Goal: Use online tool/utility: Utilize a website feature to perform a specific function

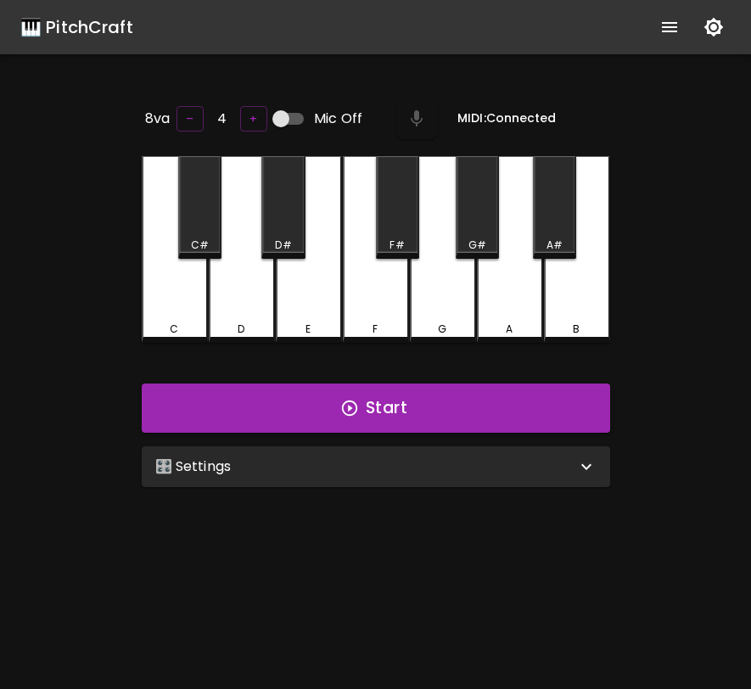
click at [519, 479] on div "🎛️ Settings" at bounding box center [376, 466] width 468 height 41
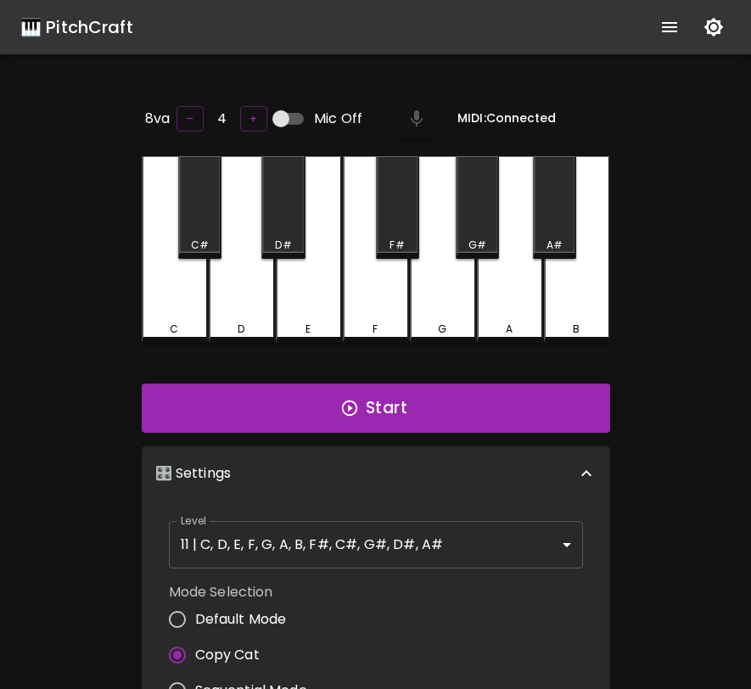
scroll to position [7, 0]
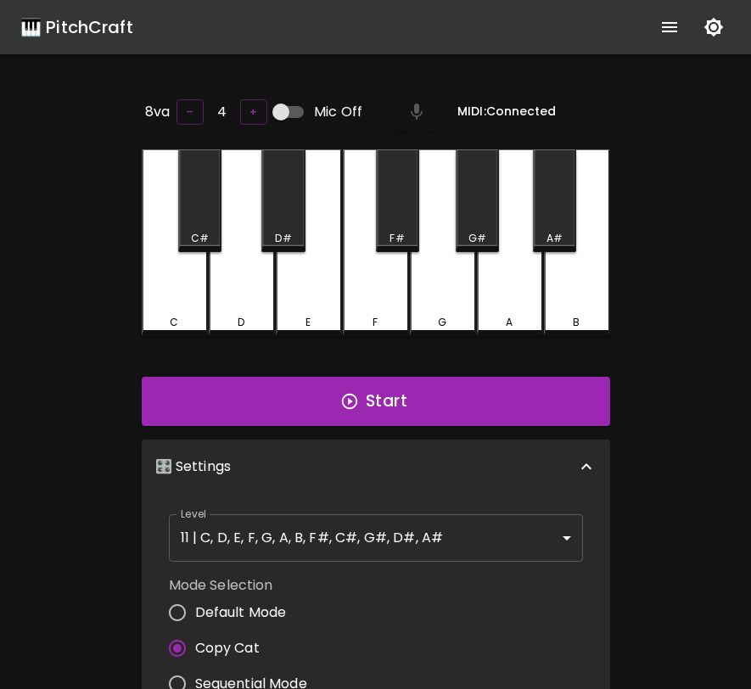
click at [257, 607] on span "Default Mode" at bounding box center [241, 613] width 92 height 20
click at [195, 607] on input "Default Mode" at bounding box center [178, 613] width 36 height 36
radio input "true"
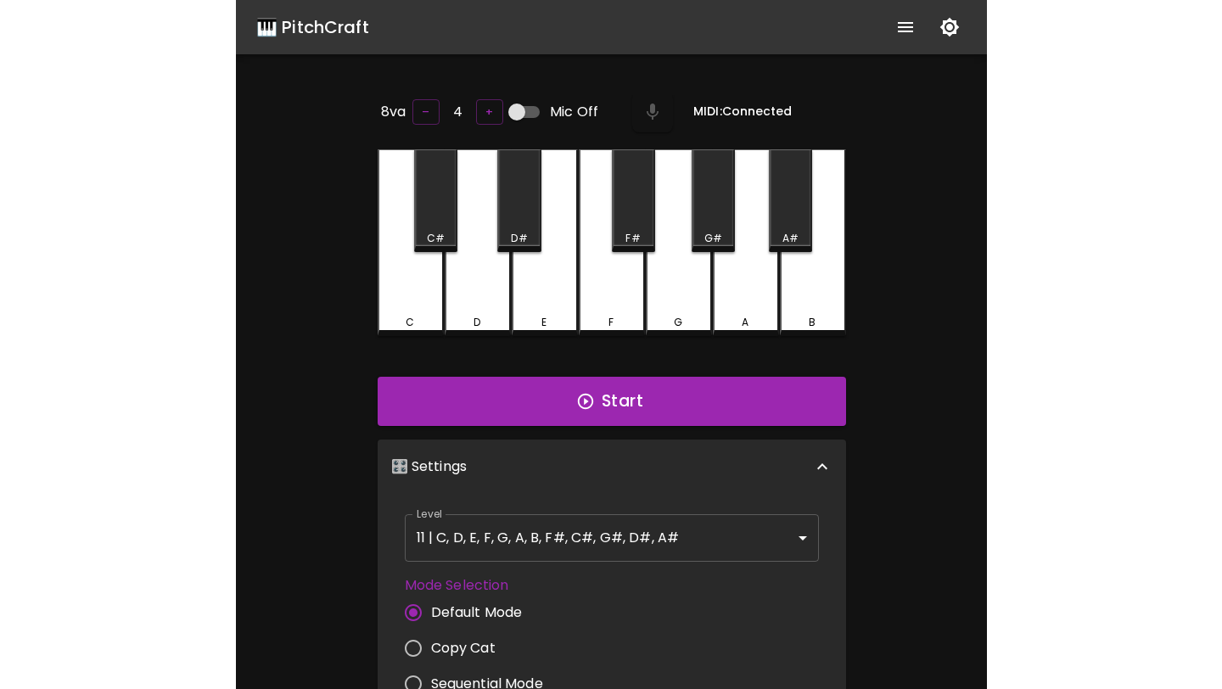
scroll to position [0, 0]
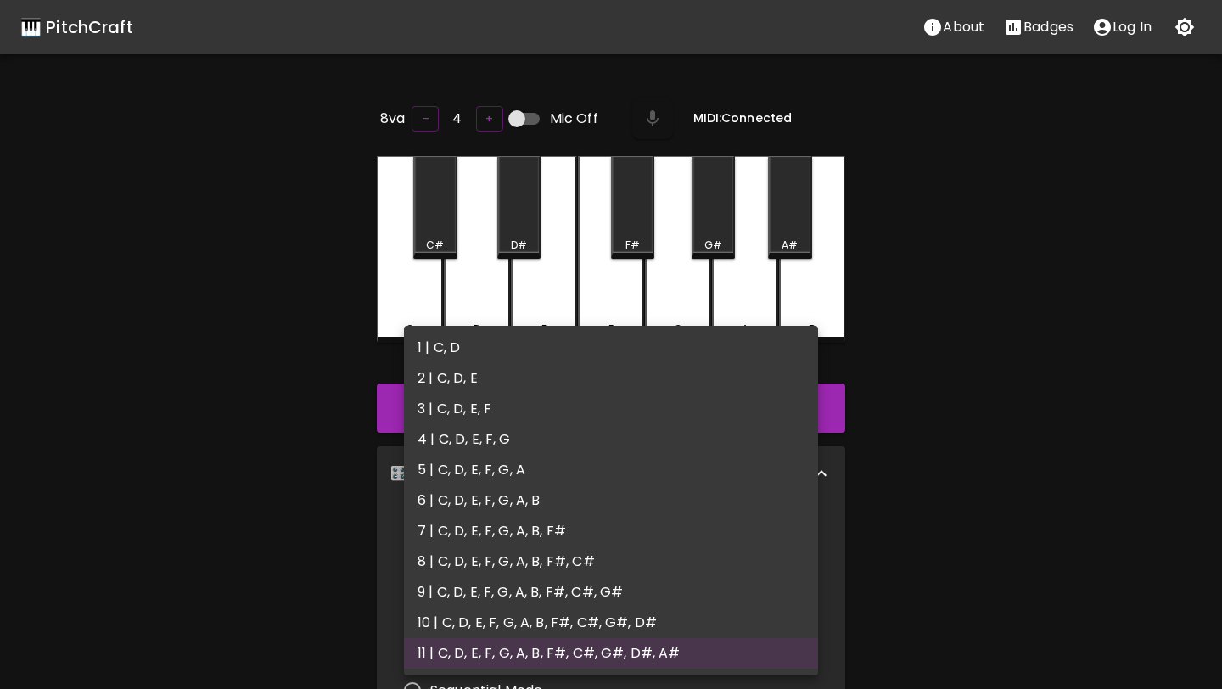
click at [685, 534] on body "🎹 PitchCraft About Badges Log In 8va – 4 + Mic Off MIDI: Connected C C# D D# E …" at bounding box center [611, 562] width 1222 height 1124
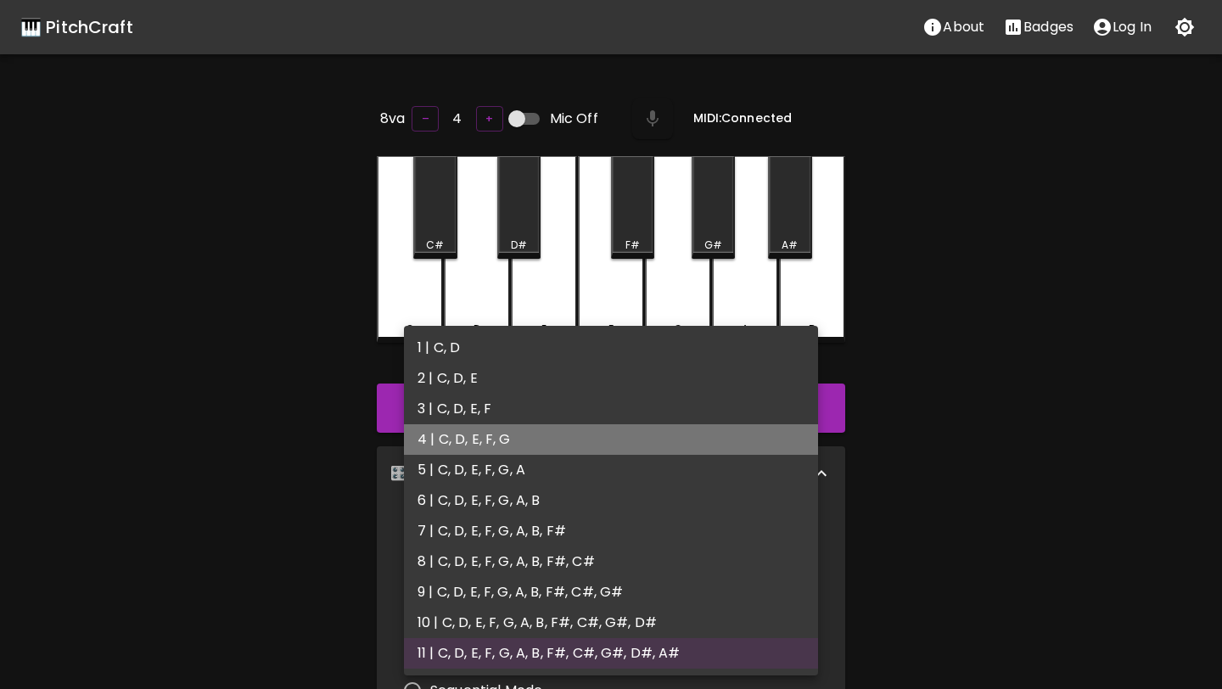
click at [580, 444] on li "4 | C, D, E, F, G" at bounding box center [611, 439] width 414 height 31
type input "7"
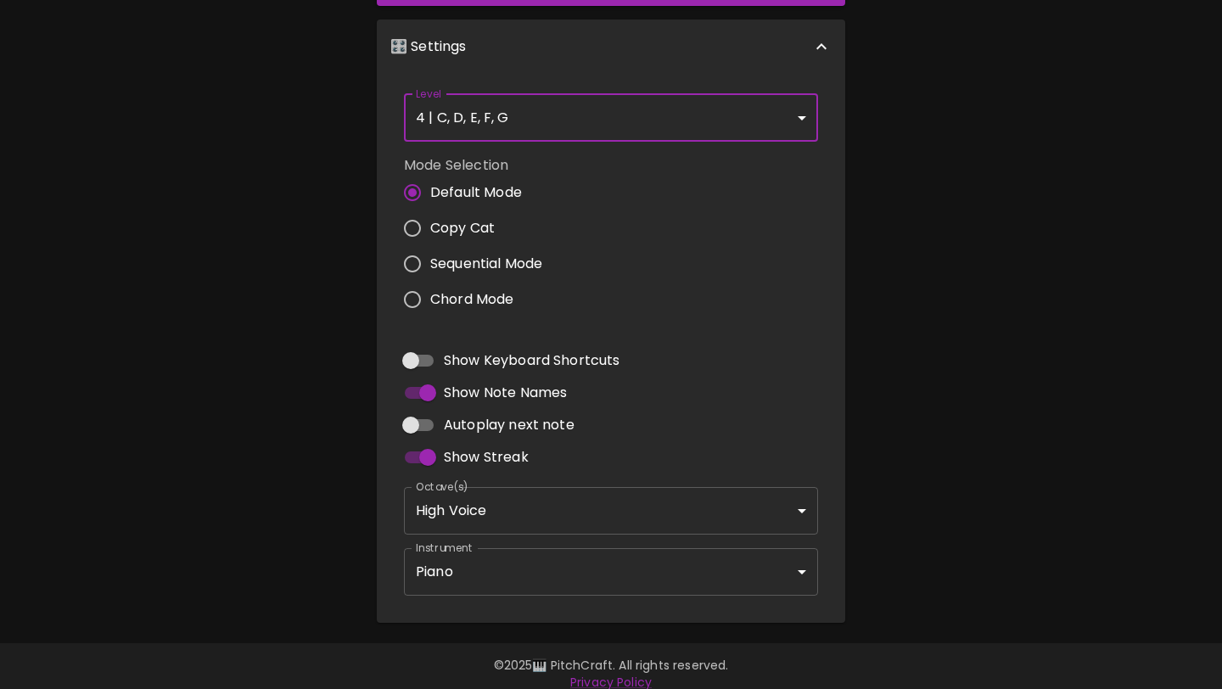
scroll to position [431, 0]
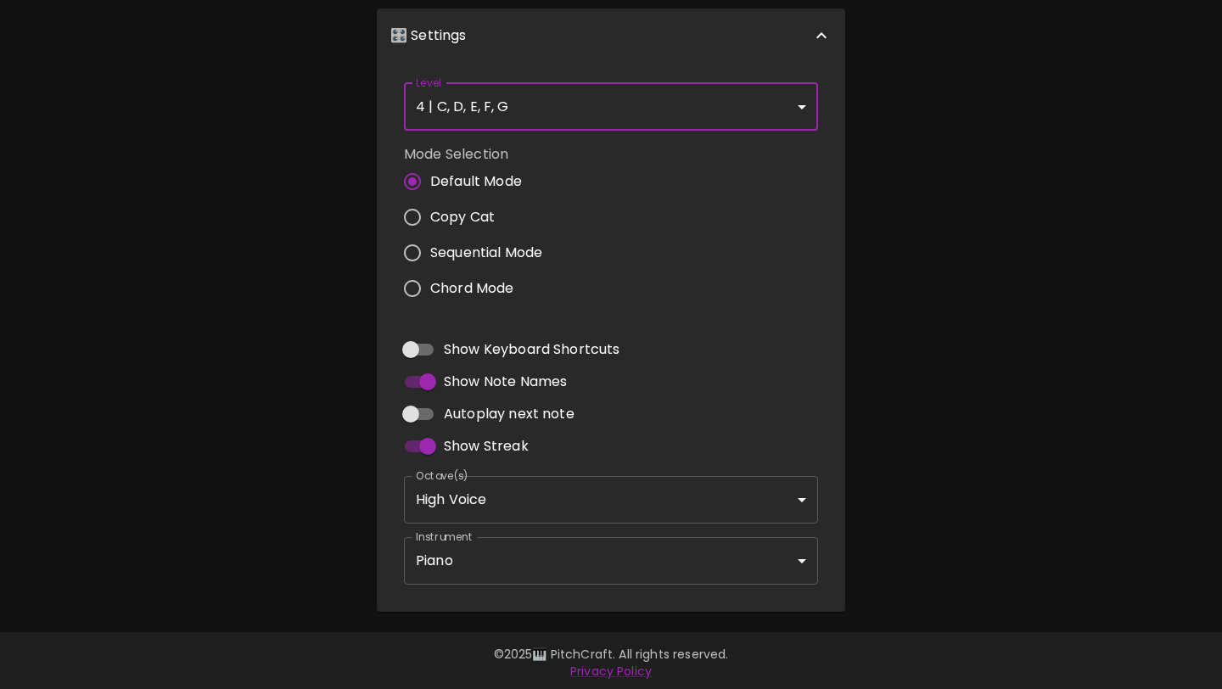
click at [465, 415] on span "Autoplay next note" at bounding box center [509, 414] width 131 height 20
click at [459, 415] on input "Autoplay next note" at bounding box center [410, 414] width 97 height 32
checkbox input "true"
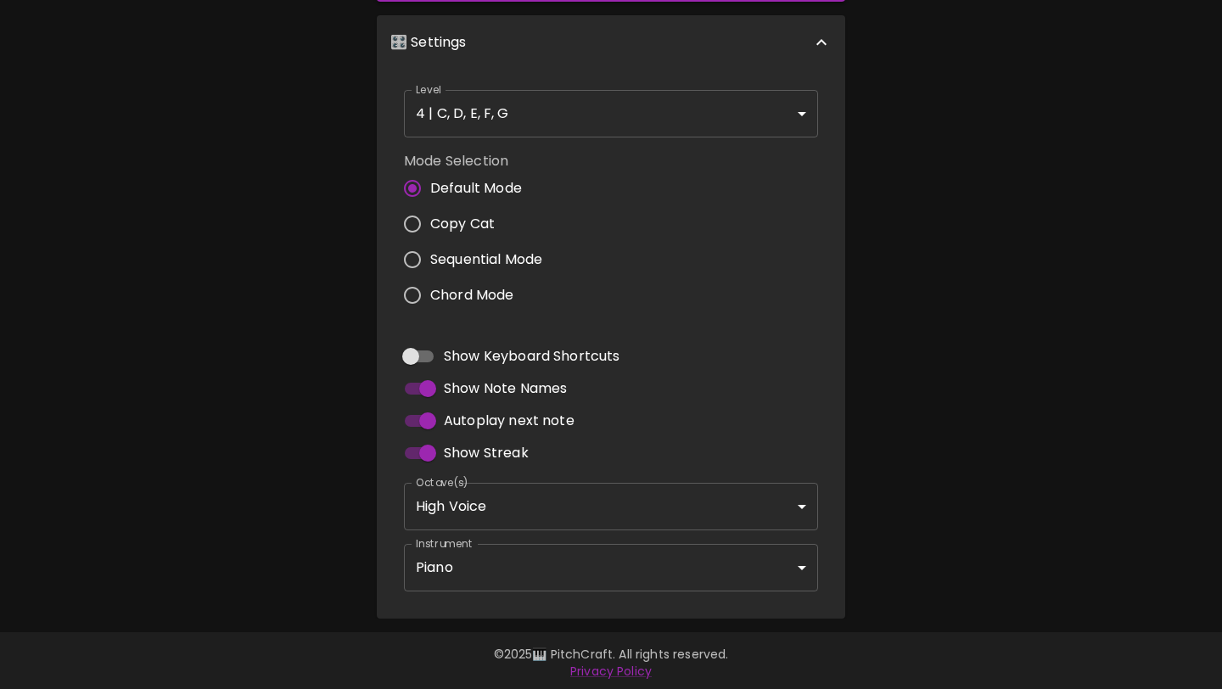
scroll to position [0, 0]
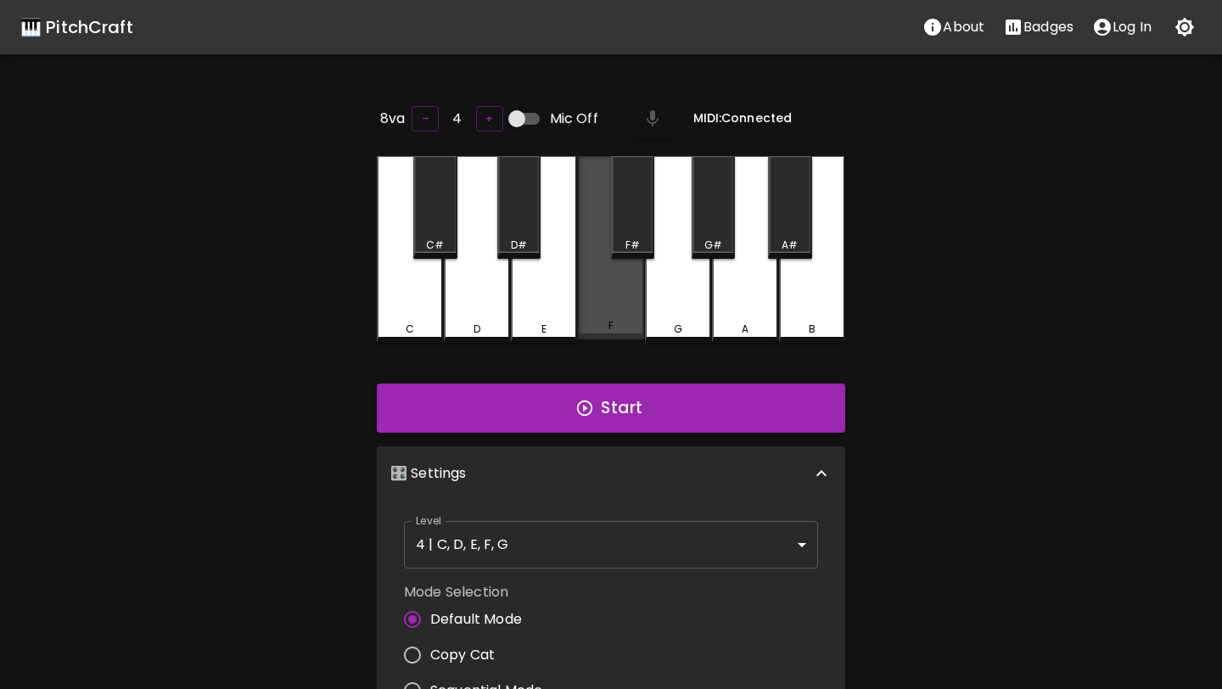
click at [608, 307] on div "F" at bounding box center [611, 247] width 66 height 183
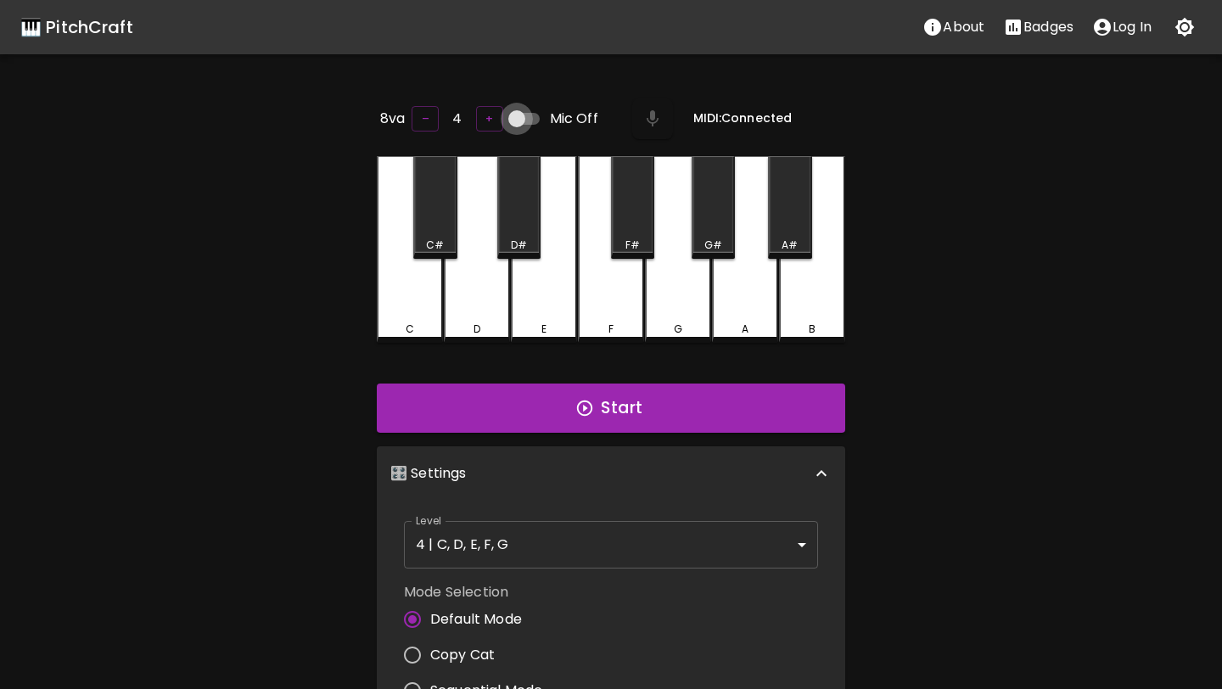
click at [509, 118] on input "Mic Off" at bounding box center [516, 119] width 97 height 32
checkbox input "true"
click at [609, 412] on button "Start" at bounding box center [611, 408] width 468 height 49
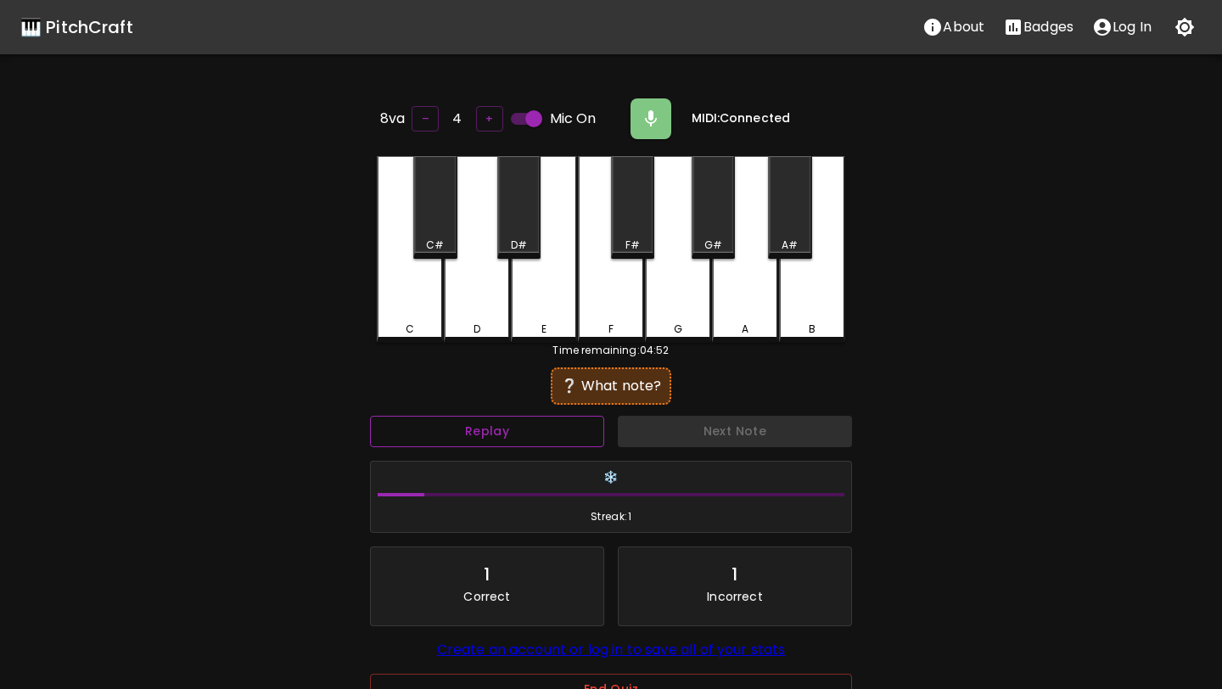
click at [569, 421] on button "Replay" at bounding box center [487, 431] width 234 height 31
click at [519, 429] on button "Replay" at bounding box center [487, 431] width 234 height 31
click at [518, 429] on button "Replay" at bounding box center [487, 431] width 234 height 31
click at [517, 429] on button "Replay" at bounding box center [487, 431] width 234 height 31
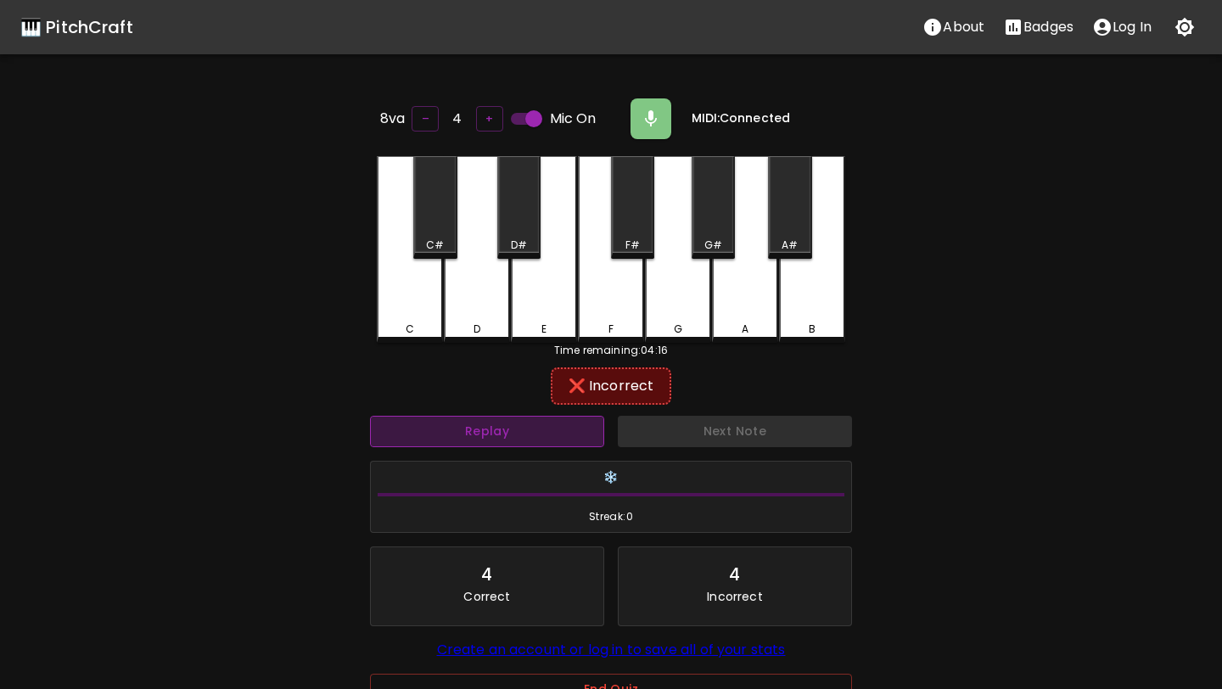
click at [517, 429] on button "Replay" at bounding box center [487, 431] width 234 height 31
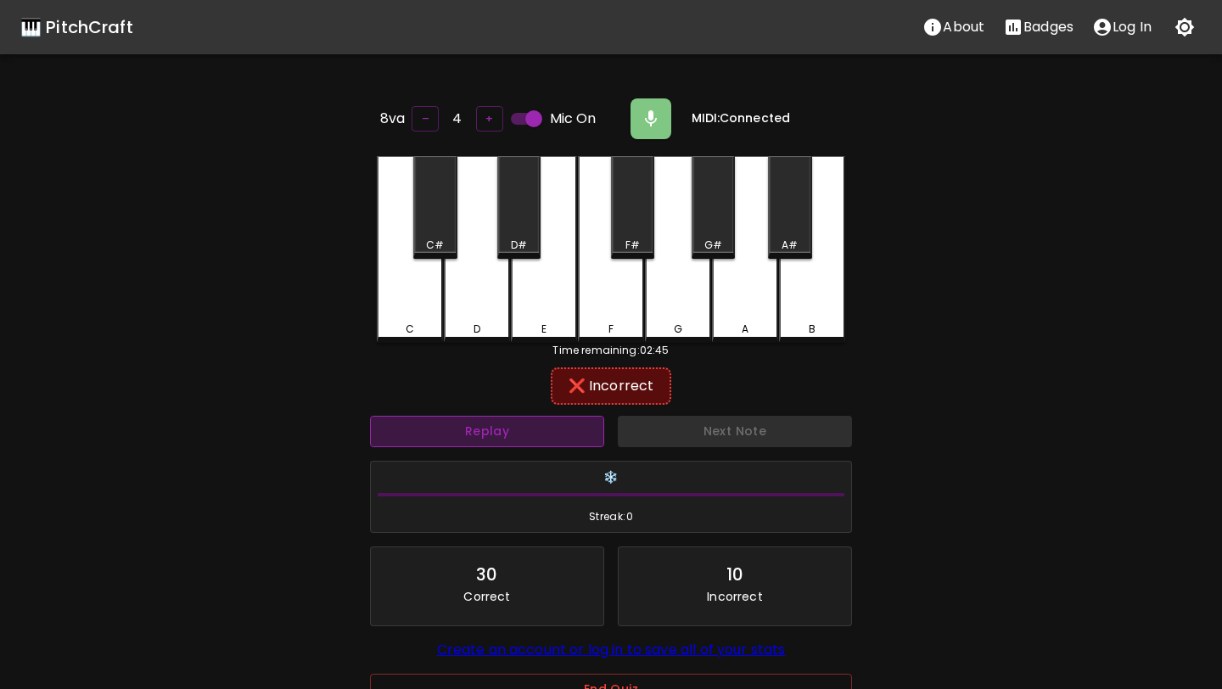
click at [517, 429] on button "Replay" at bounding box center [487, 431] width 234 height 31
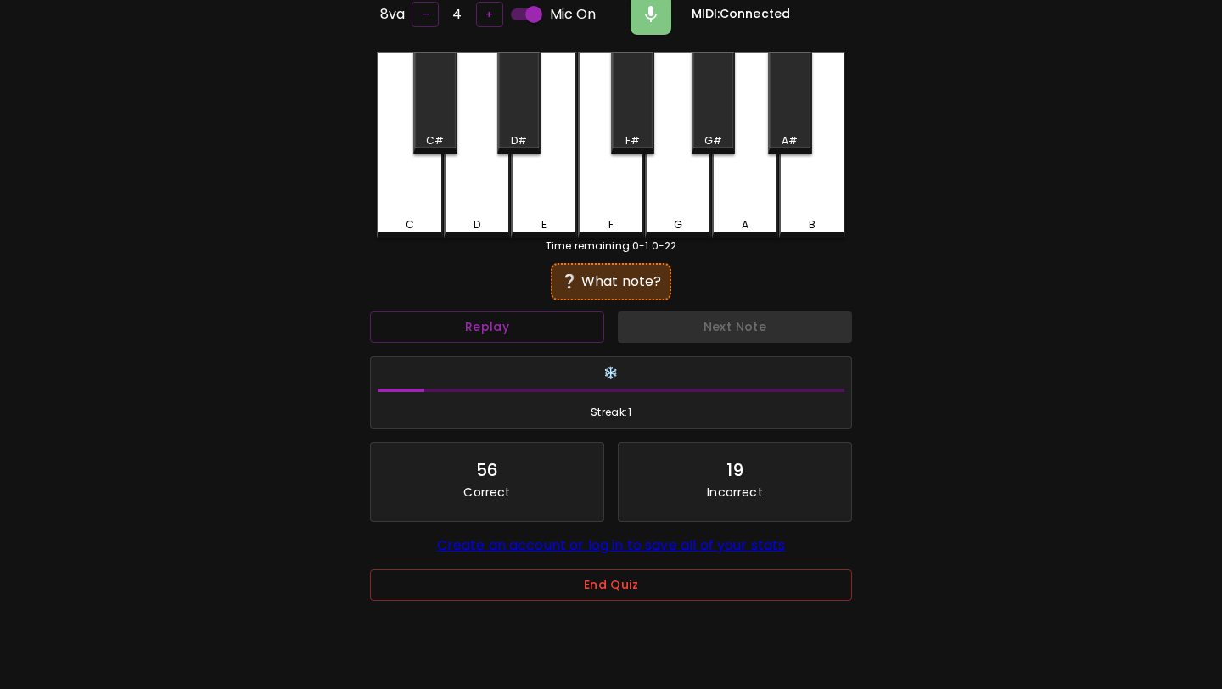
scroll to position [121, 0]
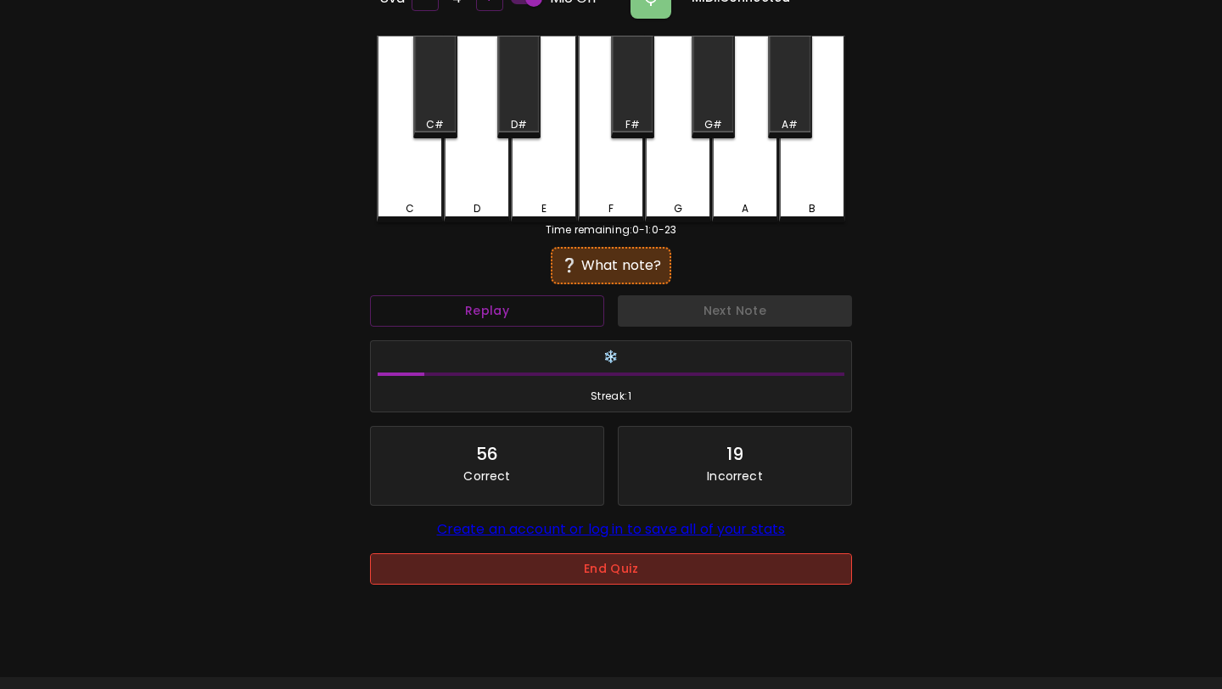
click at [611, 579] on button "End Quiz" at bounding box center [611, 568] width 482 height 31
